Goal: Information Seeking & Learning: Learn about a topic

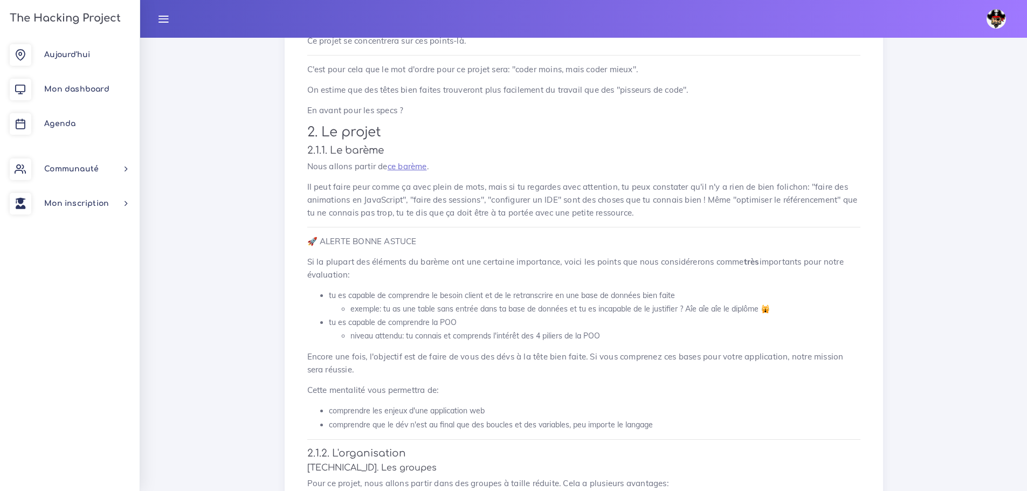
scroll to position [485, 0]
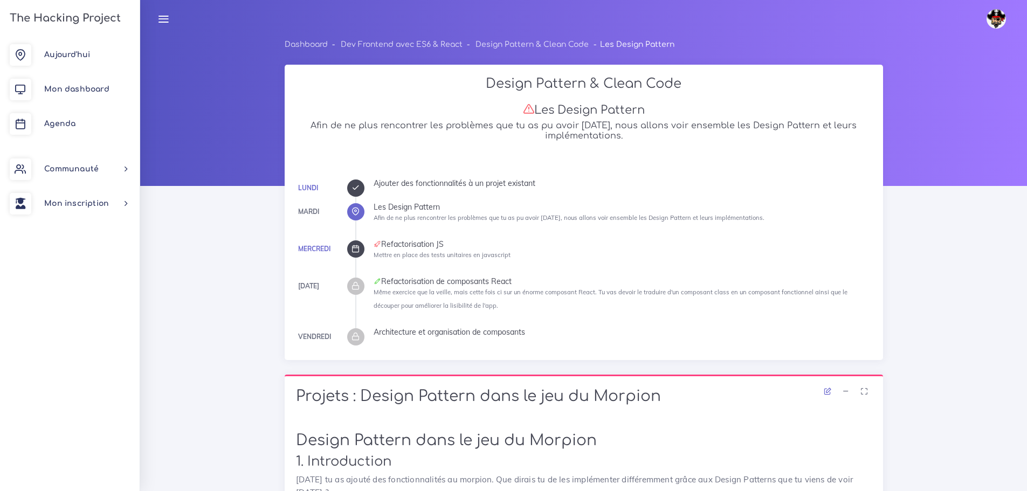
click at [354, 252] on icon at bounding box center [355, 249] width 8 height 8
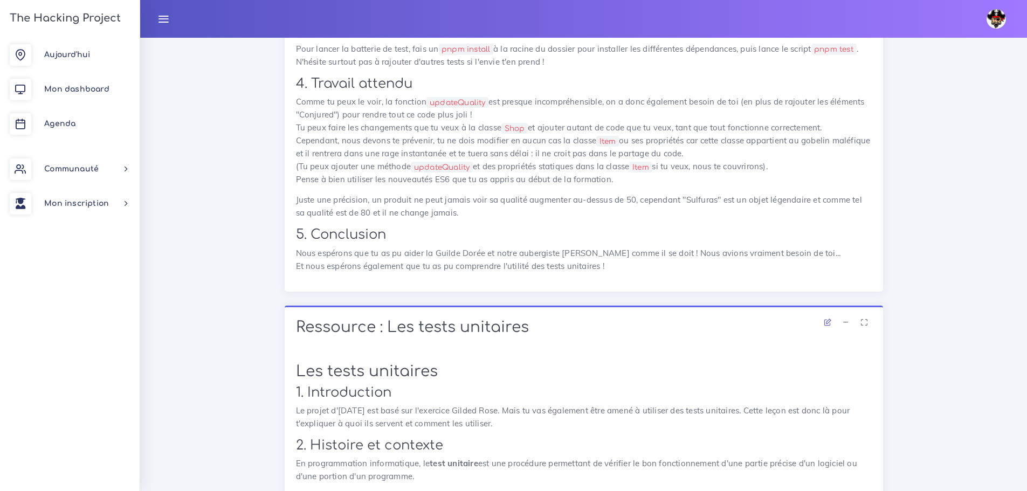
scroll to position [1388, 0]
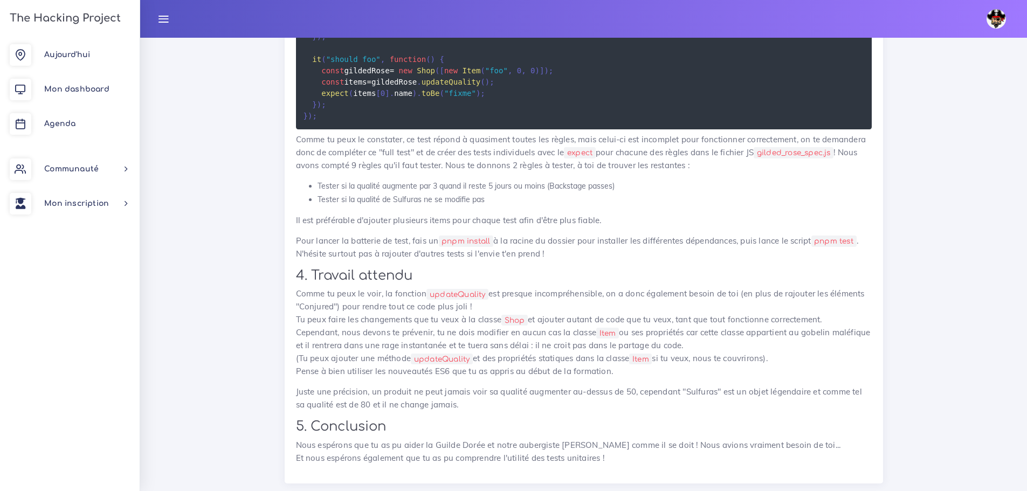
click at [618, 206] on li "Tester si la qualité de Sulfuras ne se modifie pas" at bounding box center [595, 199] width 554 height 13
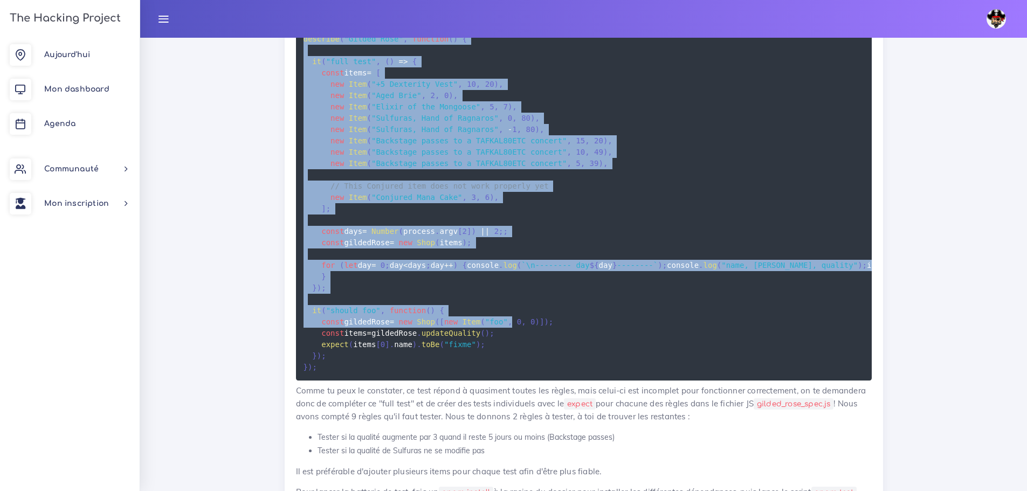
scroll to position [1172, 0]
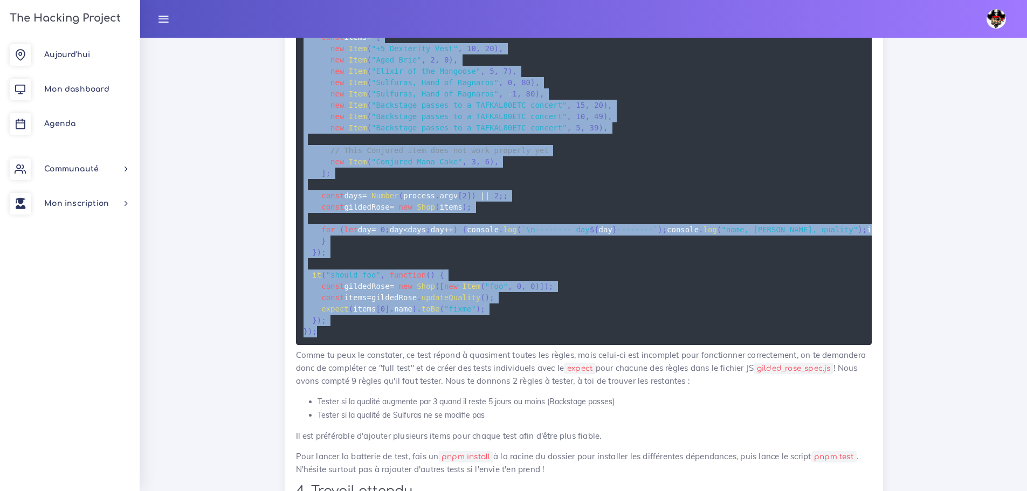
drag, startPoint x: 285, startPoint y: 215, endPoint x: 482, endPoint y: 381, distance: 257.5
copy div "Tu as pu remarquer qu'un dossier spec était disponible, à quoi peut-il bien ser…"
click at [441, 304] on pre "const { Shop , Item } = require ( '../src/gilded_rose.js' ) ; describe ( "Gilde…" at bounding box center [584, 156] width 576 height 377
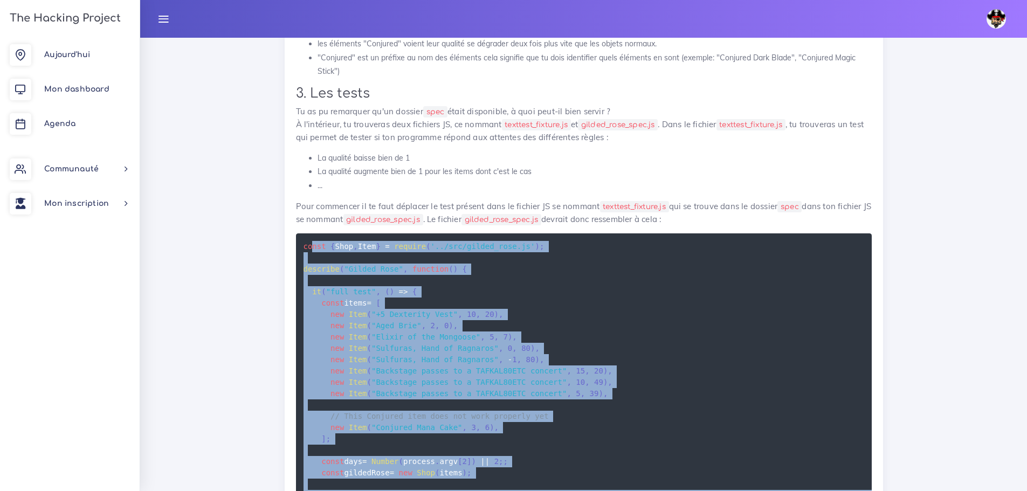
scroll to position [902, 0]
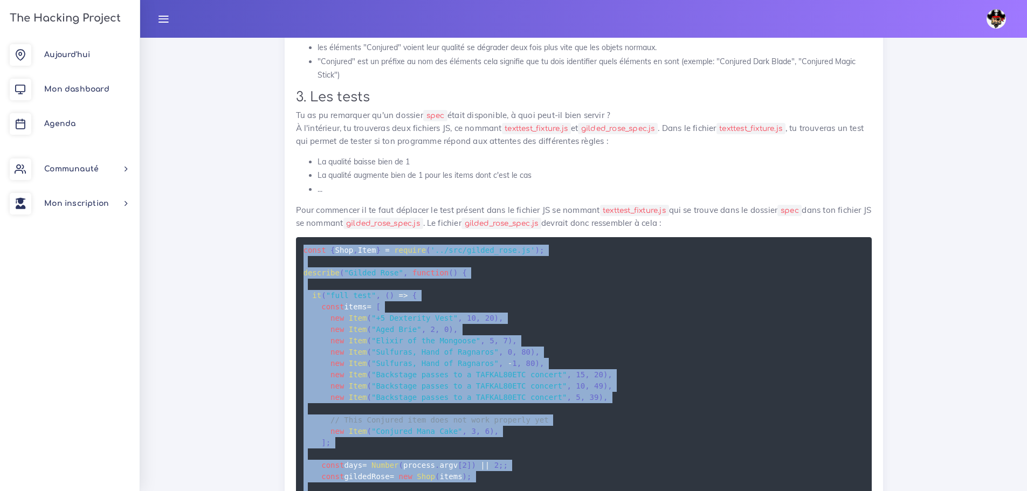
drag, startPoint x: 326, startPoint y: 380, endPoint x: 297, endPoint y: 245, distance: 137.3
click at [297, 245] on pre "const { Shop , Item } = require ( '../src/gilded_rose.js' ) ; describe ( "Gilde…" at bounding box center [584, 425] width 576 height 377
copy code "const { Shop , Item } = require ( '../src/gilded_rose.js' ) ; describe ( "Gilde…"
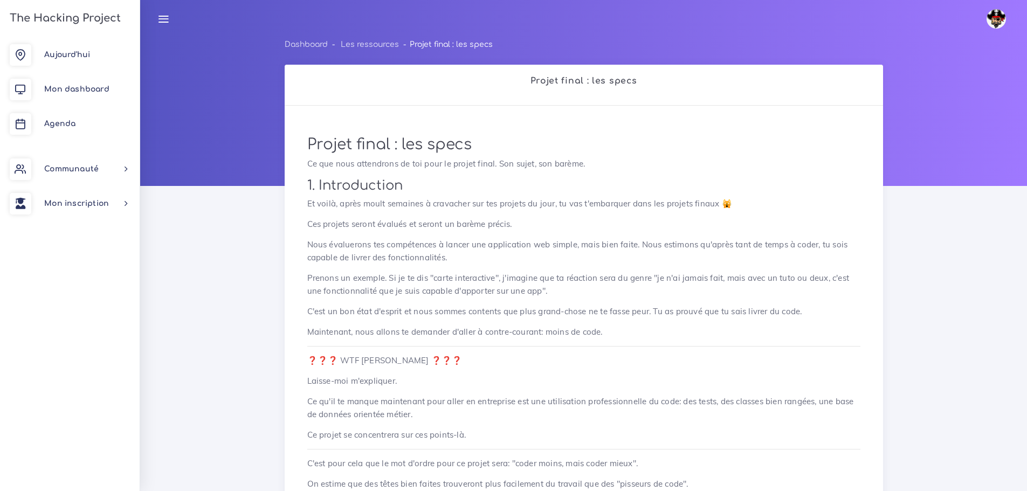
scroll to position [485, 0]
